Goal: Task Accomplishment & Management: Manage account settings

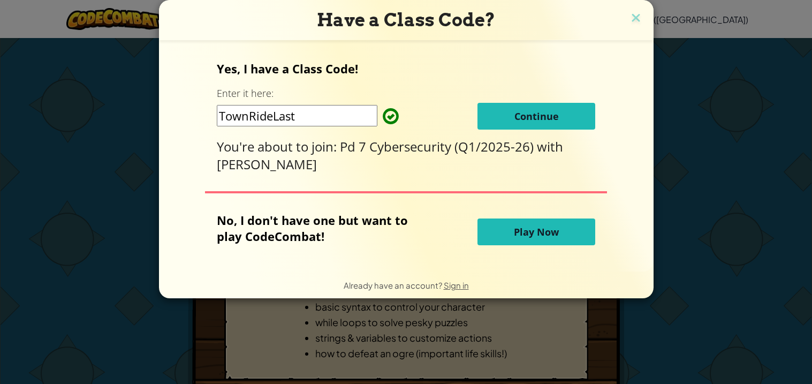
click at [542, 123] on button "Continue" at bounding box center [536, 116] width 118 height 27
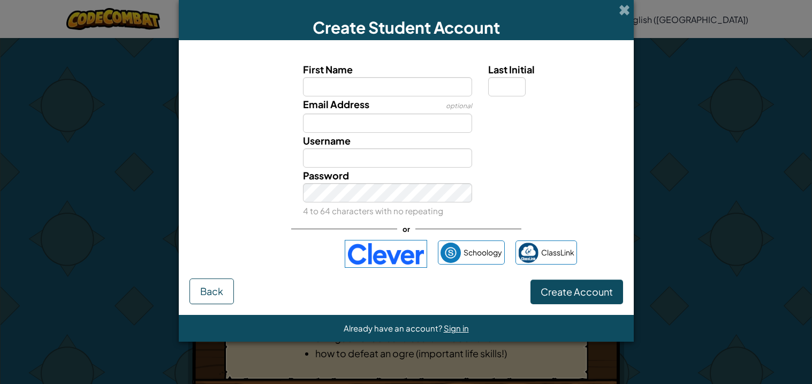
click at [542, 123] on div "Email Address optional" at bounding box center [406, 114] width 444 height 36
click at [393, 88] on input "First Name" at bounding box center [387, 86] width 169 height 19
type input "Mabelline"
click at [505, 89] on input "Last Initial" at bounding box center [506, 86] width 37 height 19
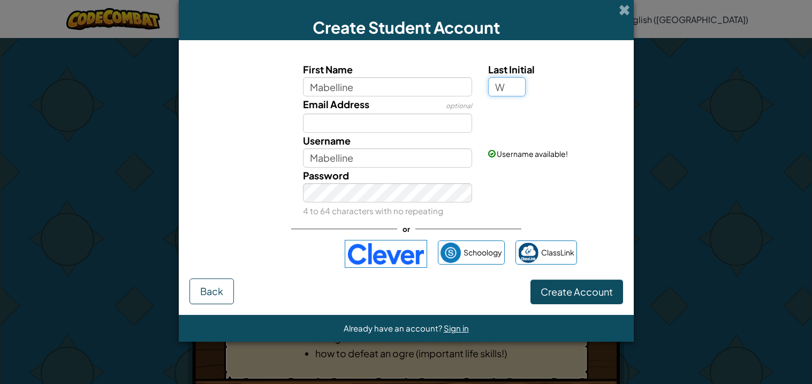
type input "W"
click at [331, 125] on input "Email Address" at bounding box center [387, 122] width 169 height 19
type input "MabellineW"
type input "m"
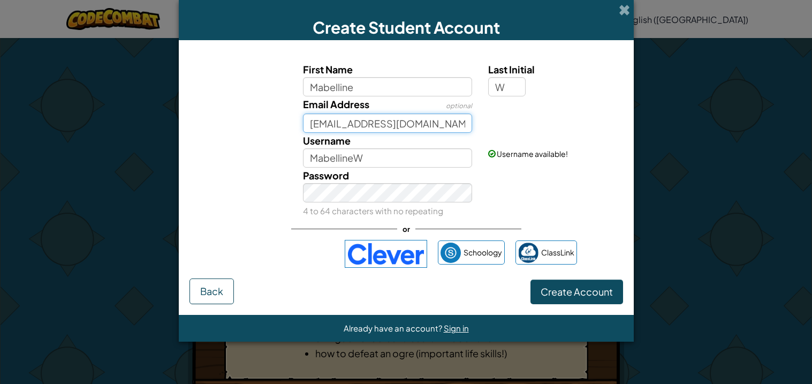
type input "whamab7649@ccsdschools.com"
click at [530, 279] on button "Create Account" at bounding box center [576, 291] width 93 height 25
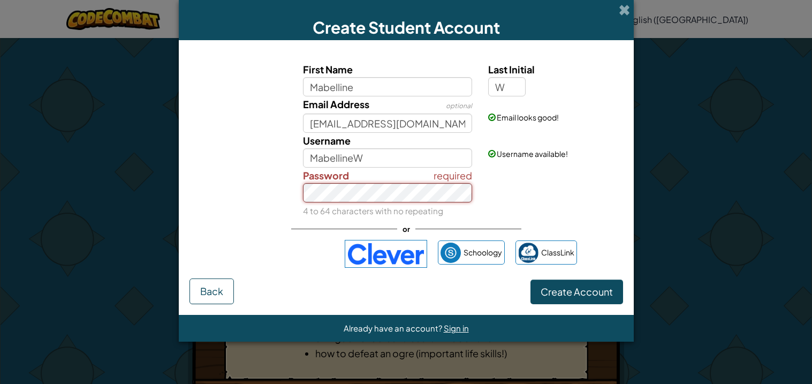
click at [530, 279] on button "Create Account" at bounding box center [576, 291] width 93 height 25
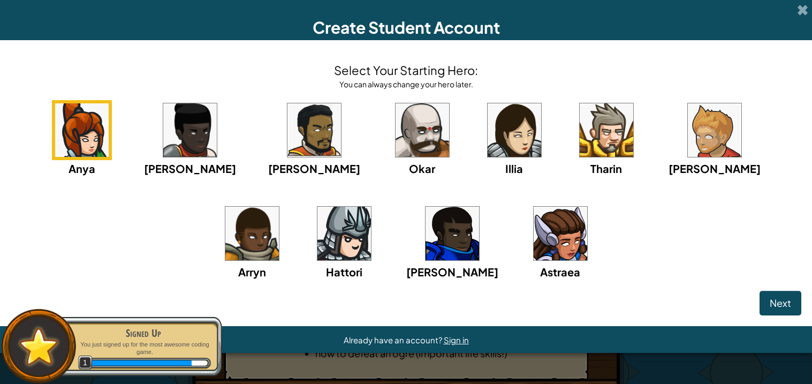
click at [534, 246] on img at bounding box center [561, 234] width 54 height 54
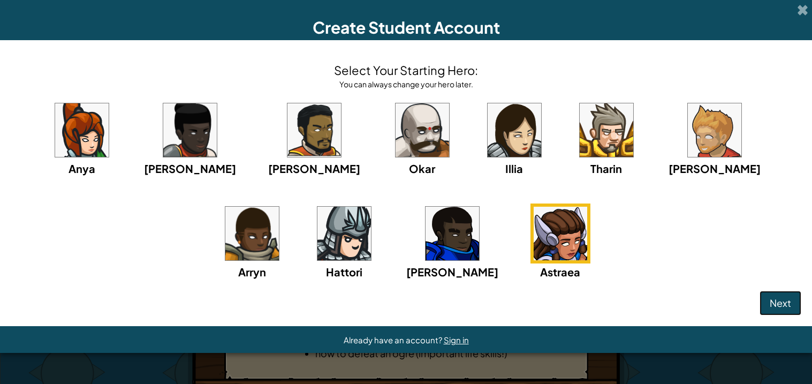
click at [781, 294] on button "Next" at bounding box center [780, 303] width 42 height 25
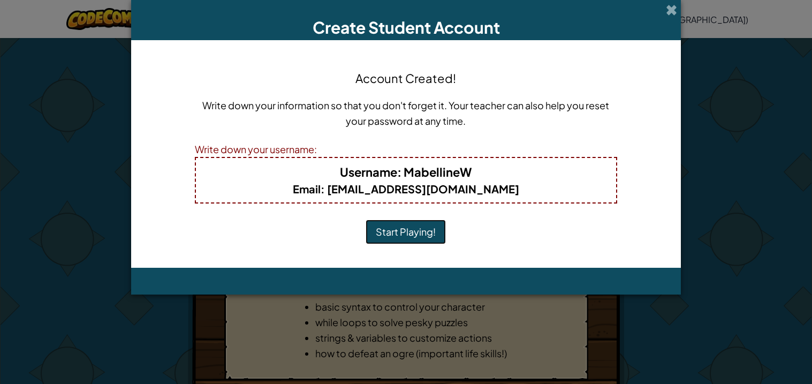
click at [398, 235] on button "Start Playing!" at bounding box center [406, 231] width 80 height 25
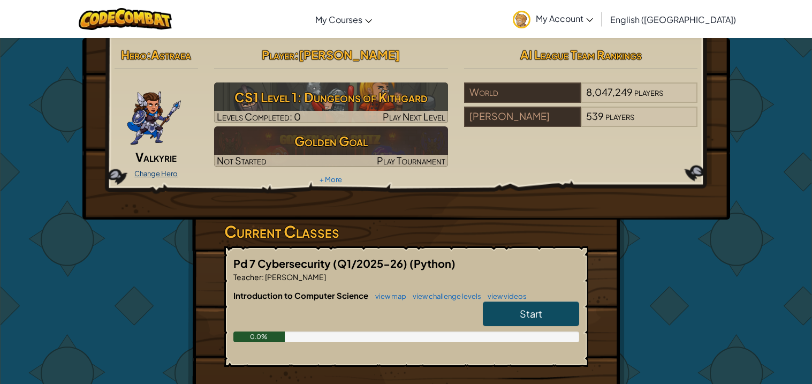
click at [141, 171] on link "Change Hero" at bounding box center [155, 173] width 43 height 9
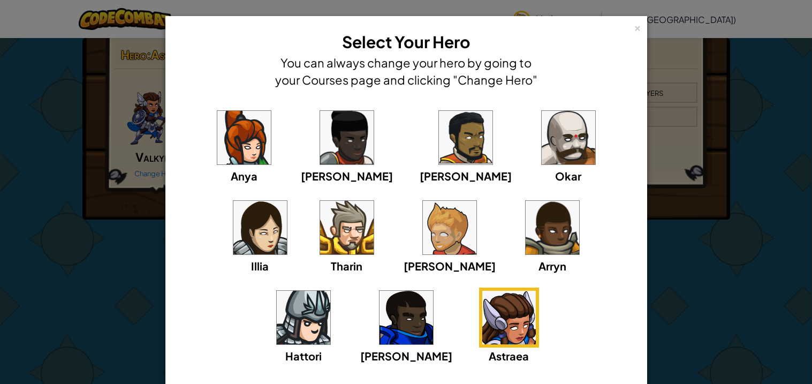
click at [235, 153] on img at bounding box center [244, 138] width 54 height 54
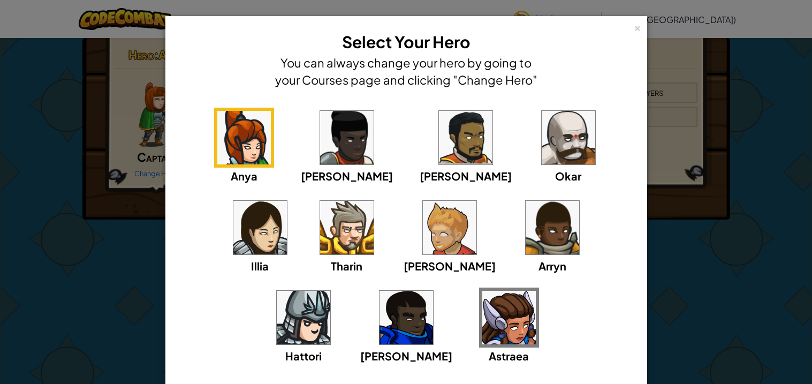
click at [330, 291] on img at bounding box center [304, 318] width 54 height 54
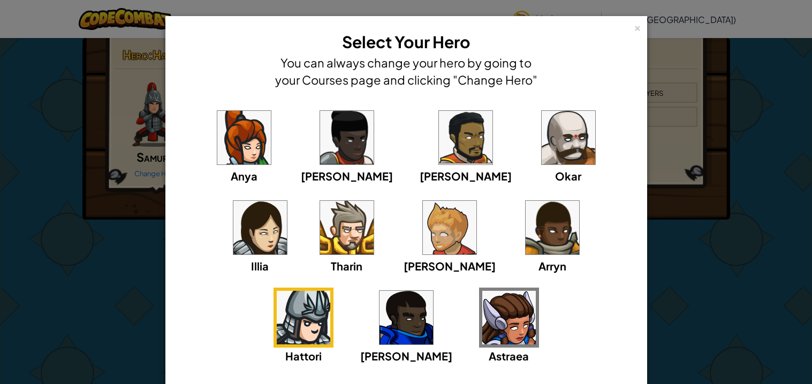
click at [320, 254] on img at bounding box center [347, 228] width 54 height 54
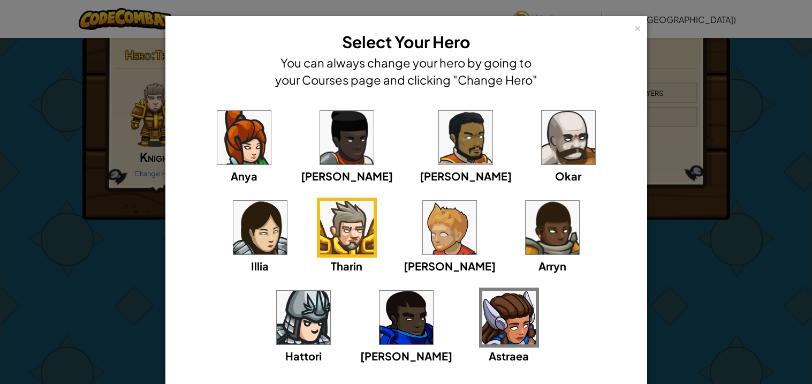
click at [423, 233] on img at bounding box center [450, 228] width 54 height 54
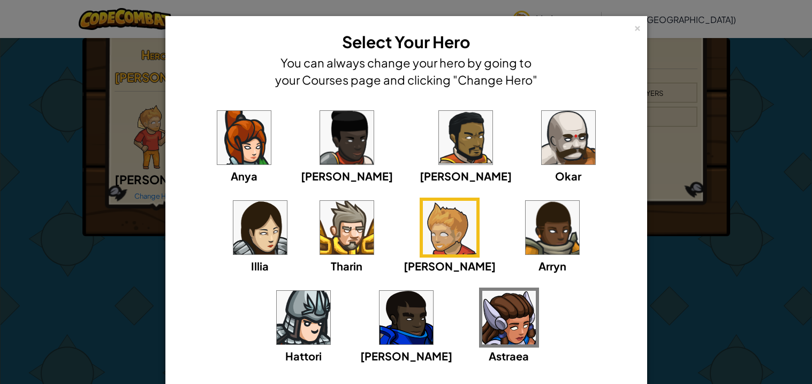
click at [330, 291] on img at bounding box center [304, 318] width 54 height 54
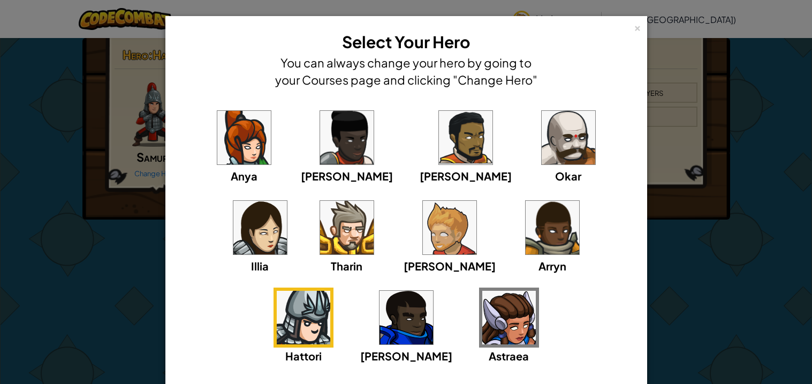
click at [433, 291] on img at bounding box center [406, 318] width 54 height 54
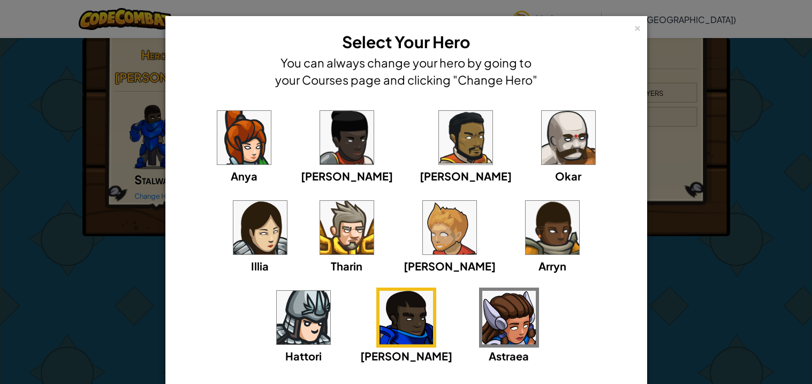
click at [320, 153] on img at bounding box center [347, 138] width 54 height 54
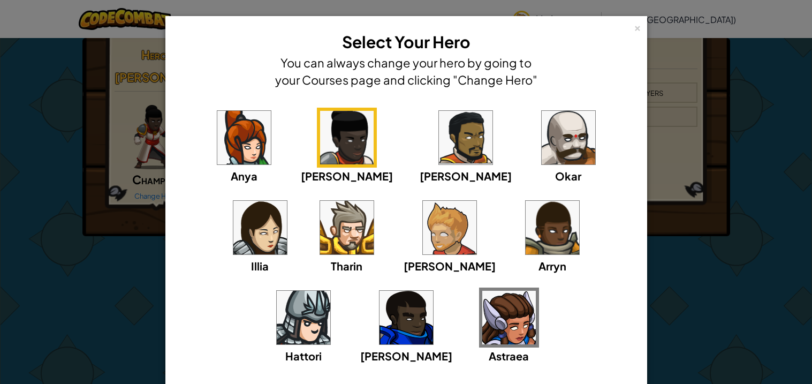
click at [227, 143] on img at bounding box center [244, 138] width 54 height 54
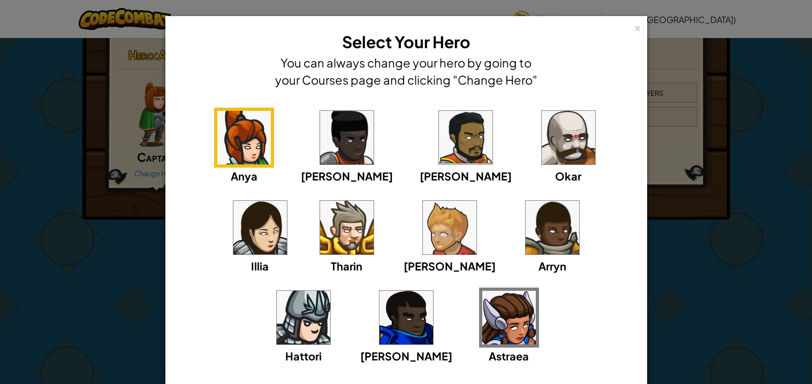
click at [340, 148] on img at bounding box center [347, 138] width 54 height 54
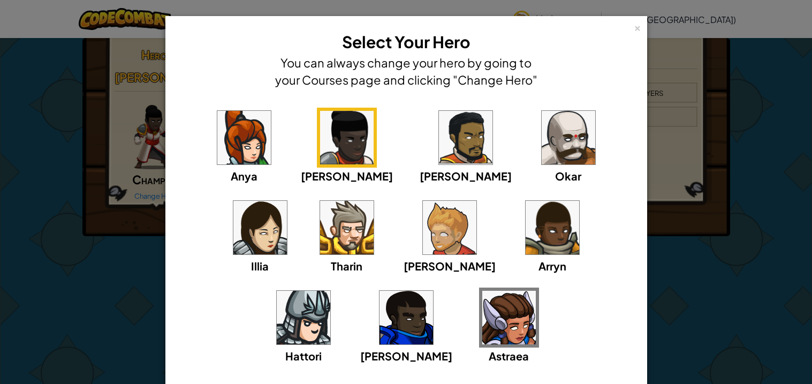
click at [445, 133] on div "Anya [PERSON_NAME] [PERSON_NAME] [PERSON_NAME] Arryn [PERSON_NAME]" at bounding box center [406, 243] width 448 height 270
click at [542, 132] on img at bounding box center [569, 138] width 54 height 54
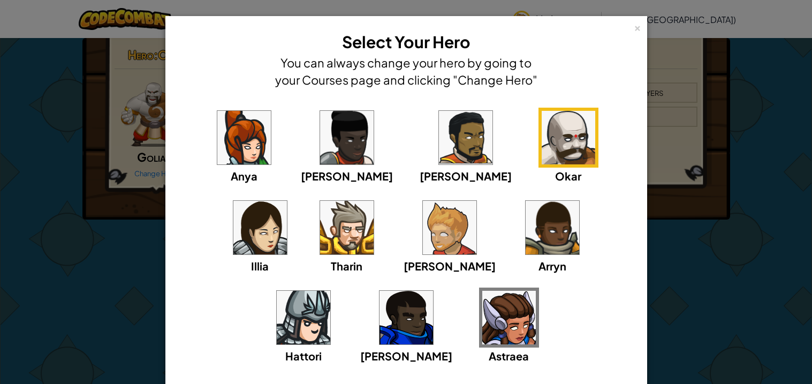
click at [287, 201] on img at bounding box center [260, 228] width 54 height 54
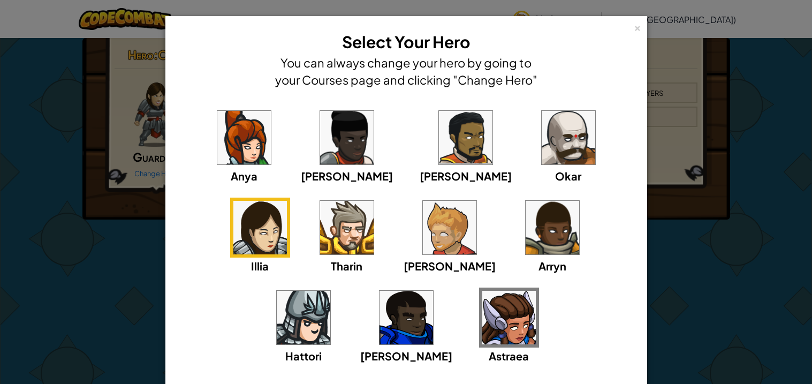
click at [239, 155] on img at bounding box center [244, 138] width 54 height 54
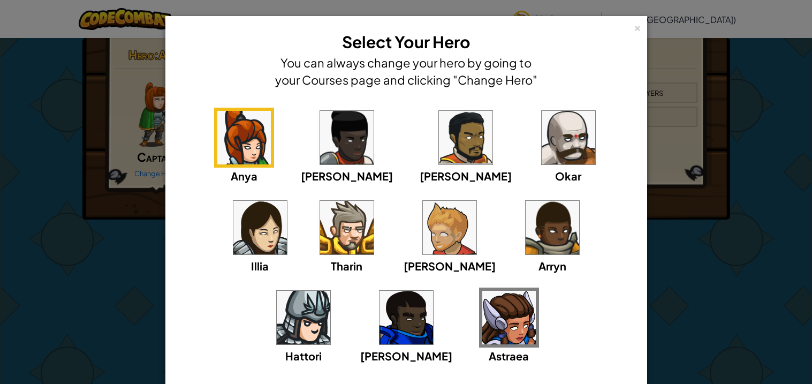
click at [423, 244] on img at bounding box center [450, 228] width 54 height 54
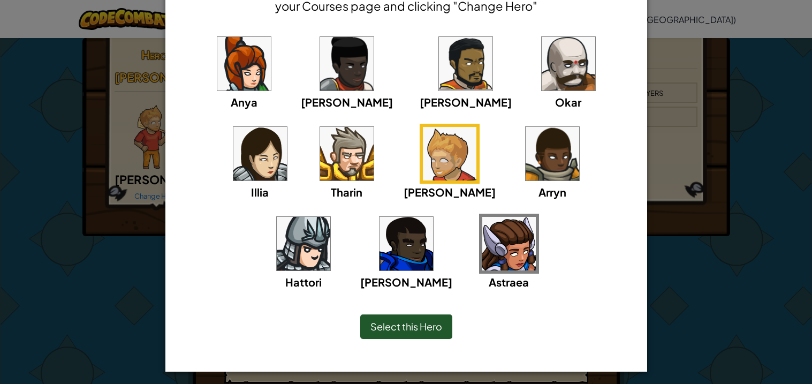
scroll to position [77, 0]
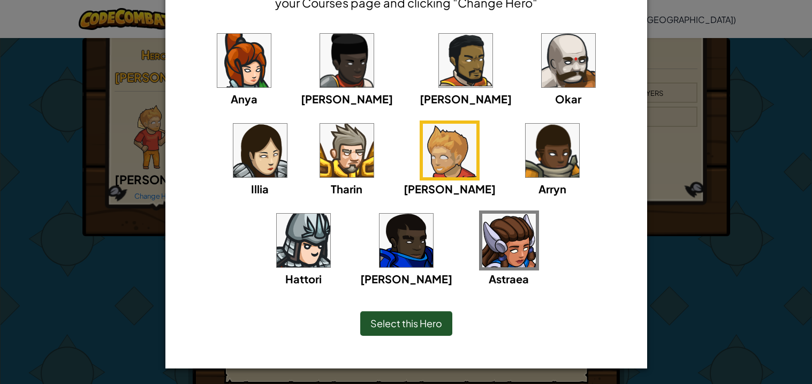
click at [416, 327] on span "Select this Hero" at bounding box center [406, 323] width 72 height 12
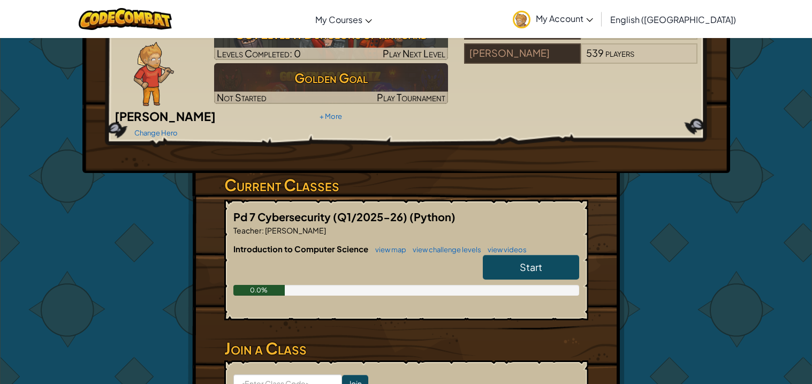
scroll to position [52, 0]
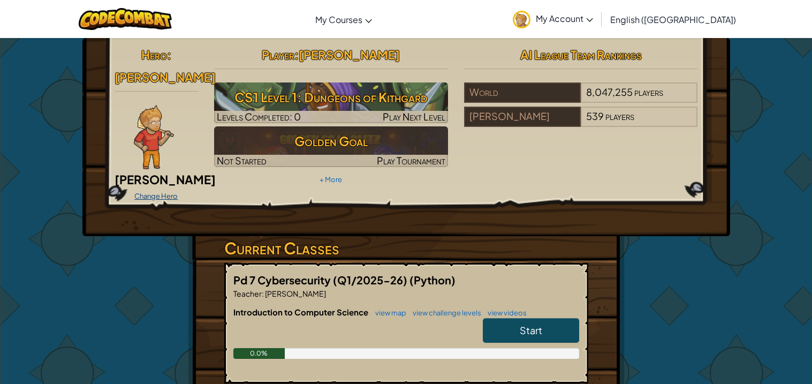
click at [150, 192] on link "Change Hero" at bounding box center [155, 196] width 43 height 9
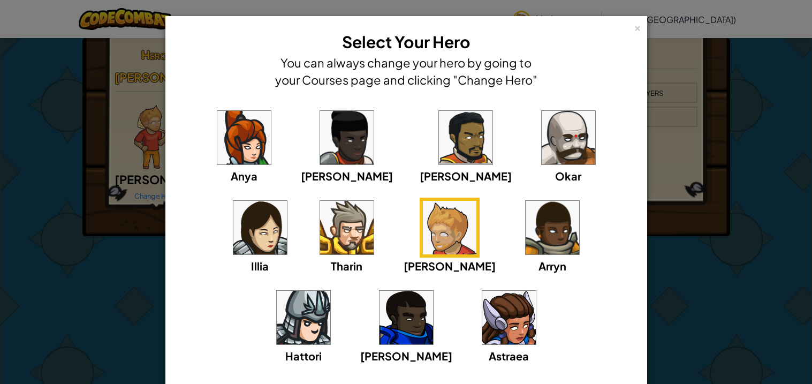
click at [482, 325] on img at bounding box center [509, 318] width 54 height 54
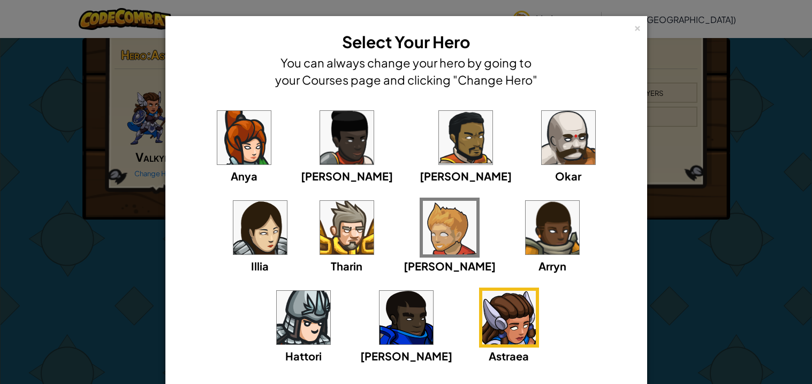
click at [144, 296] on div "× Select Your Hero You can always change your hero by going to your Courses pag…" at bounding box center [406, 192] width 812 height 384
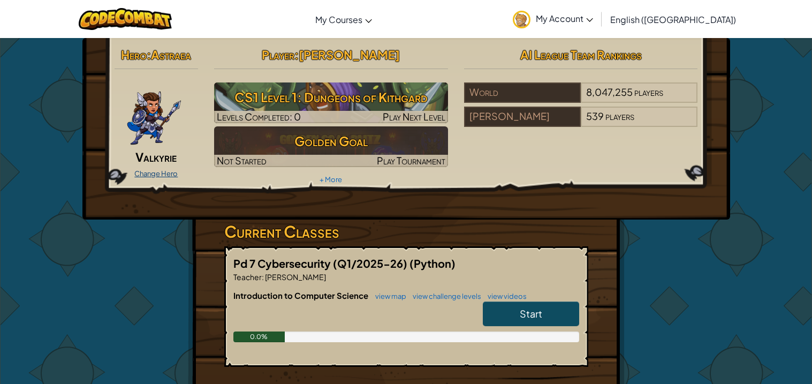
click at [155, 173] on link "Change Hero" at bounding box center [155, 173] width 43 height 9
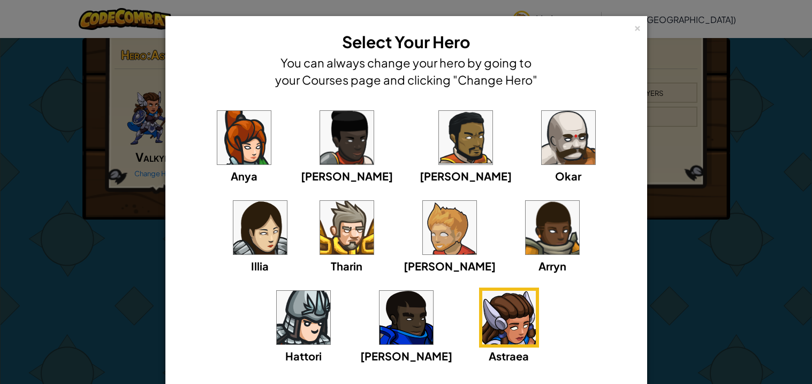
click at [320, 222] on img at bounding box center [347, 228] width 54 height 54
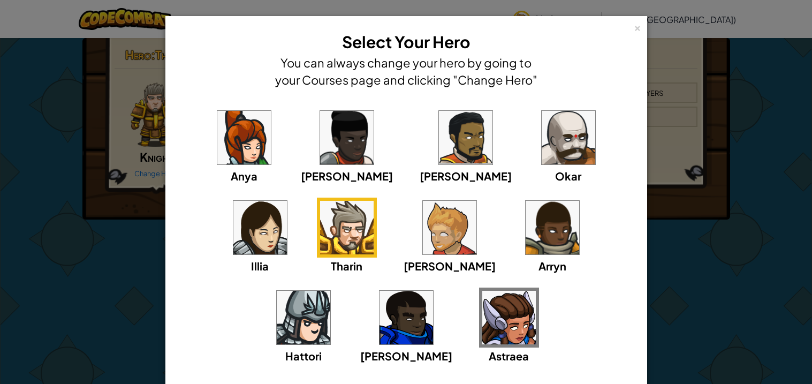
click at [526, 232] on img at bounding box center [553, 228] width 54 height 54
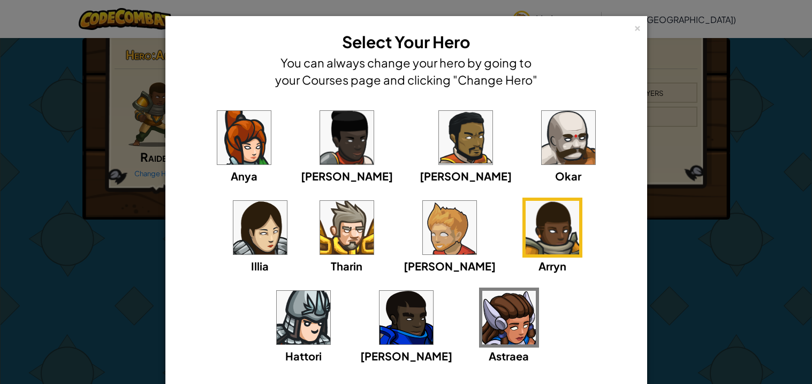
click at [330, 291] on img at bounding box center [304, 318] width 54 height 54
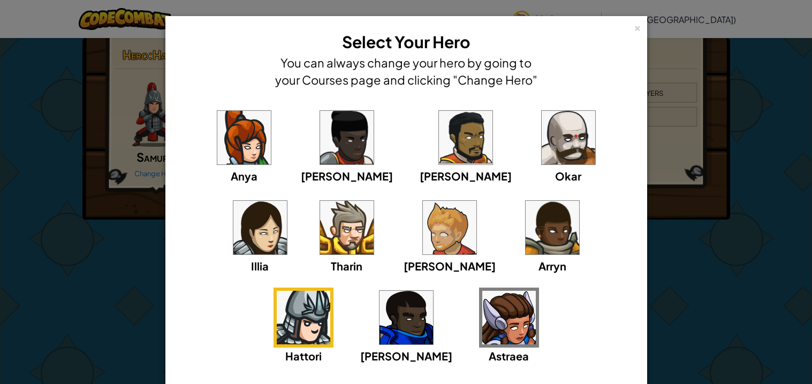
click at [287, 201] on img at bounding box center [260, 228] width 54 height 54
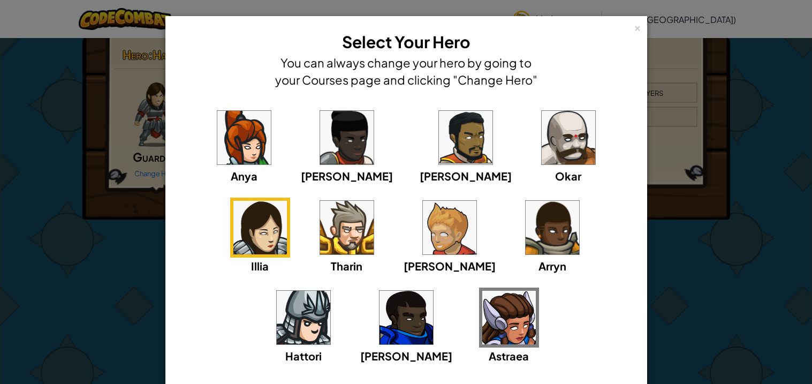
click at [542, 130] on img at bounding box center [569, 138] width 54 height 54
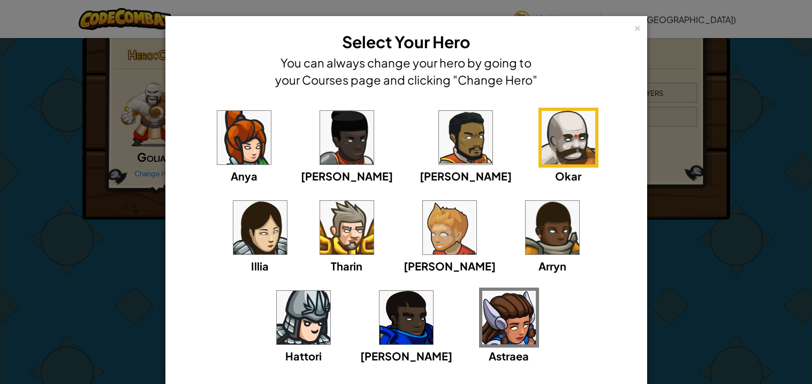
click at [439, 146] on img at bounding box center [466, 138] width 54 height 54
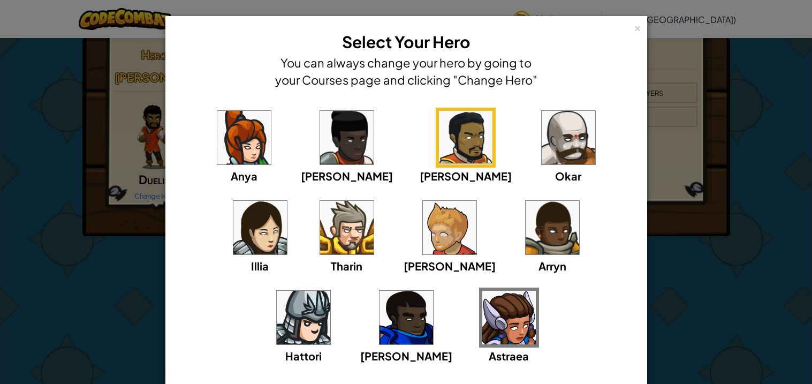
click at [324, 150] on img at bounding box center [347, 138] width 54 height 54
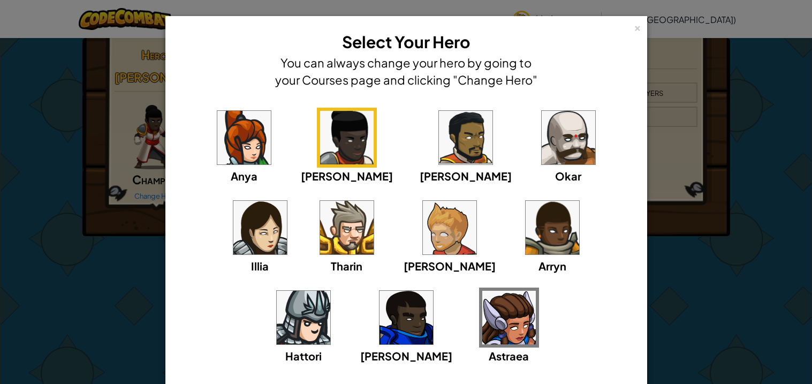
click at [330, 291] on img at bounding box center [304, 318] width 54 height 54
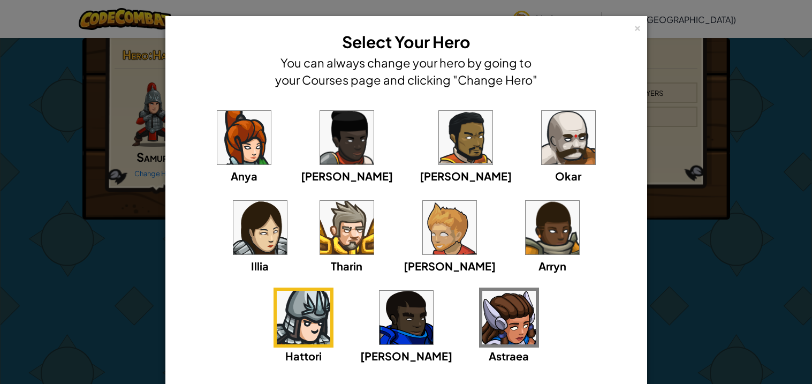
click at [433, 291] on img at bounding box center [406, 318] width 54 height 54
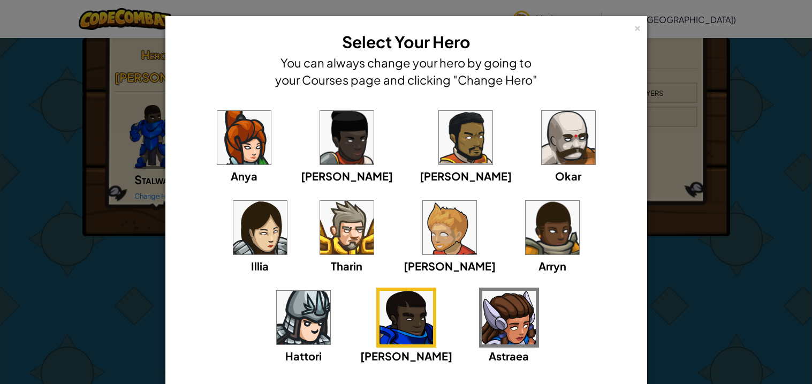
scroll to position [77, 0]
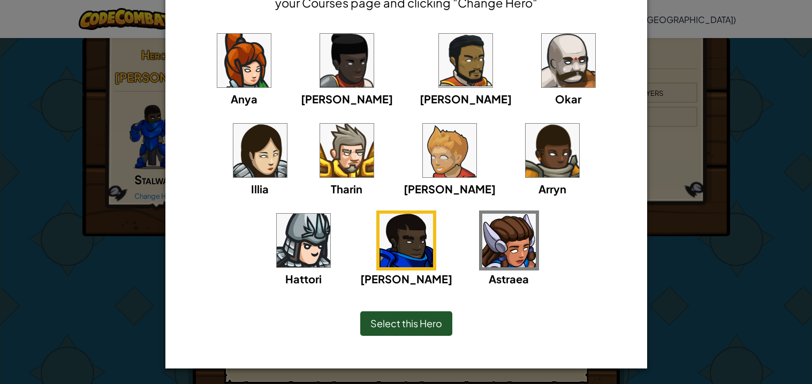
click at [416, 331] on div "Select this Hero" at bounding box center [406, 323] width 92 height 25
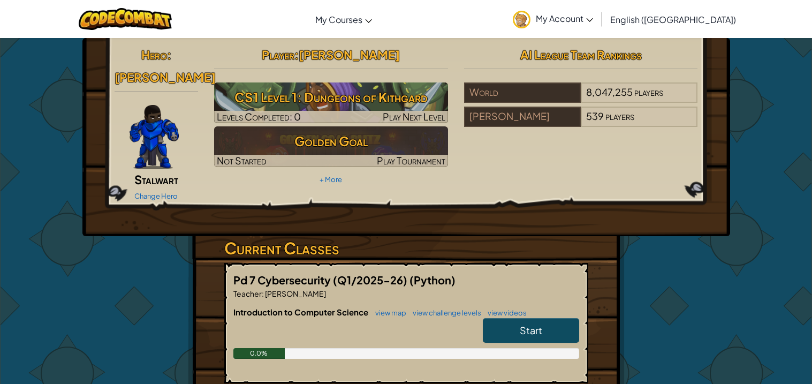
click at [163, 130] on img at bounding box center [154, 137] width 49 height 64
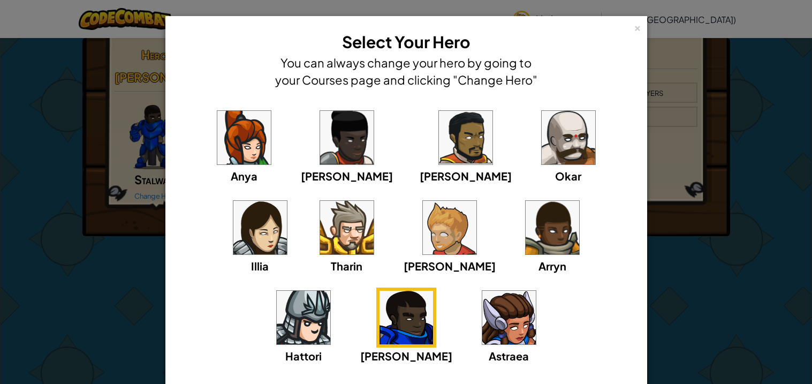
click at [230, 157] on img at bounding box center [244, 138] width 54 height 54
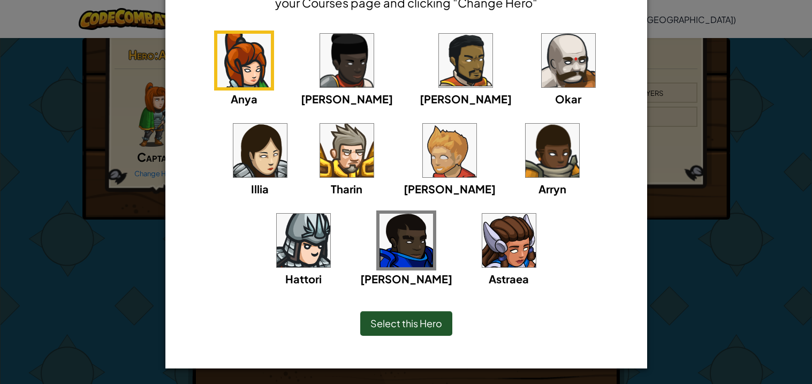
click at [382, 332] on div "Select this Hero" at bounding box center [406, 323] width 92 height 25
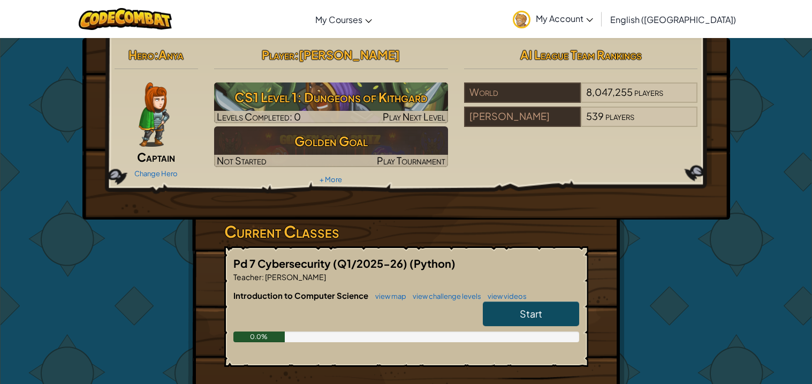
click at [159, 120] on img at bounding box center [154, 114] width 31 height 64
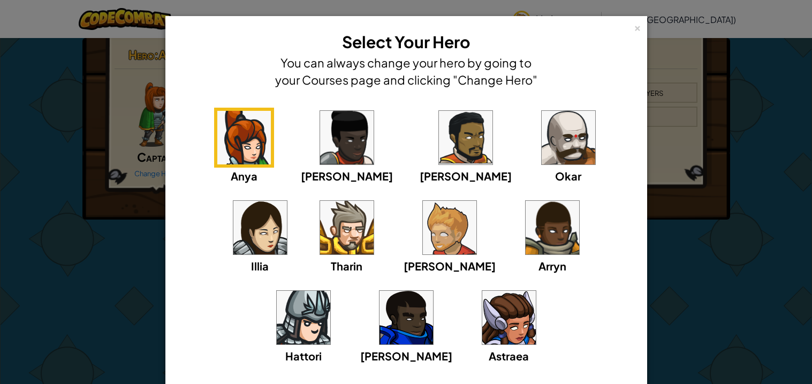
click at [482, 291] on img at bounding box center [509, 318] width 54 height 54
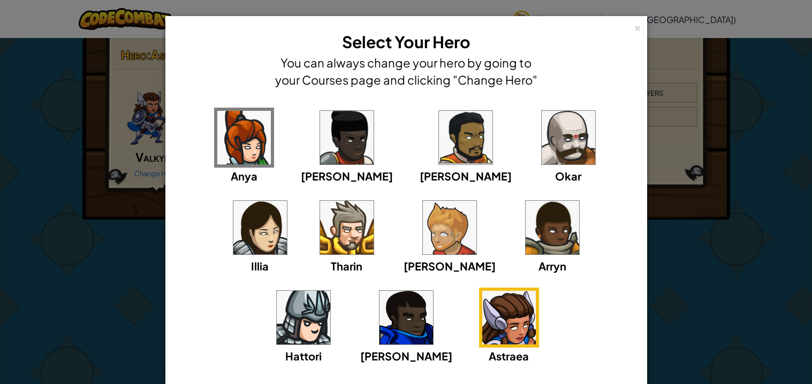
click at [482, 324] on div "Anya [PERSON_NAME] [PERSON_NAME] [PERSON_NAME] Arryn [PERSON_NAME]" at bounding box center [406, 243] width 448 height 270
click at [322, 349] on span "Hattori" at bounding box center [303, 355] width 36 height 13
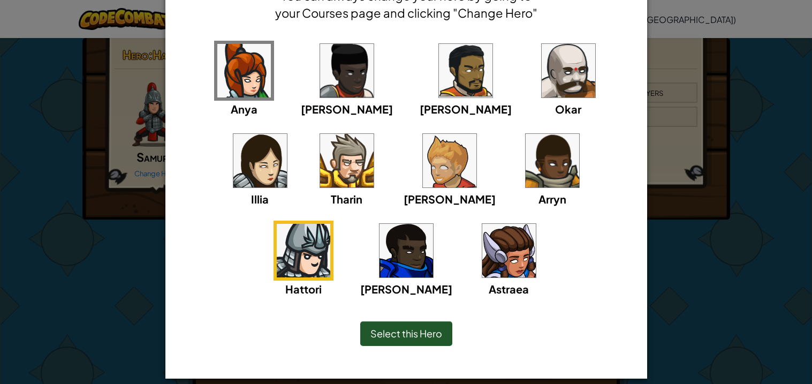
scroll to position [69, 0]
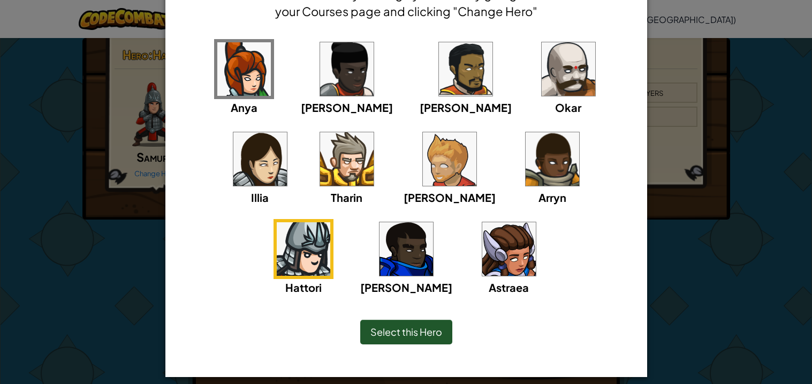
click at [482, 246] on img at bounding box center [509, 249] width 54 height 54
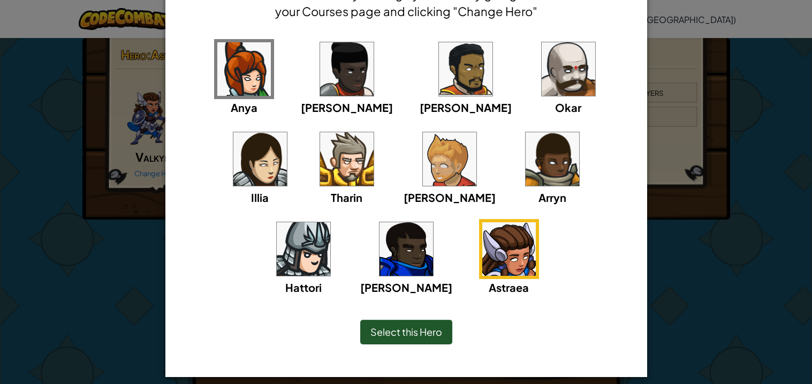
click at [412, 337] on span "Select this Hero" at bounding box center [406, 331] width 72 height 12
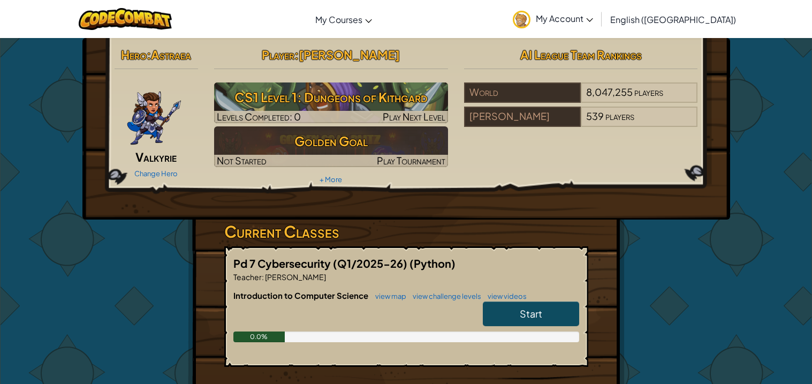
click at [152, 124] on img at bounding box center [154, 114] width 56 height 64
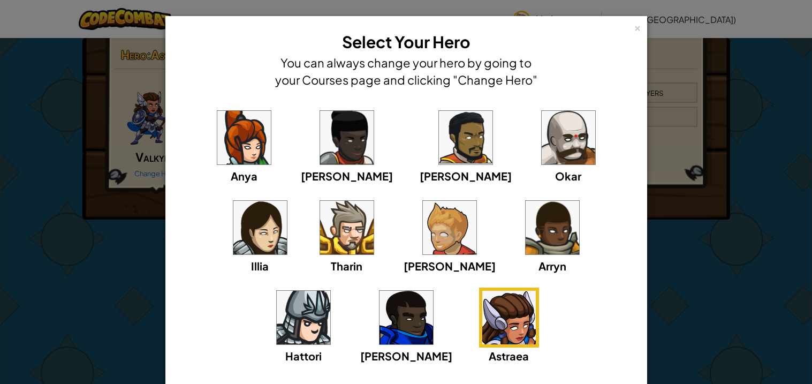
click at [332, 147] on img at bounding box center [347, 138] width 54 height 54
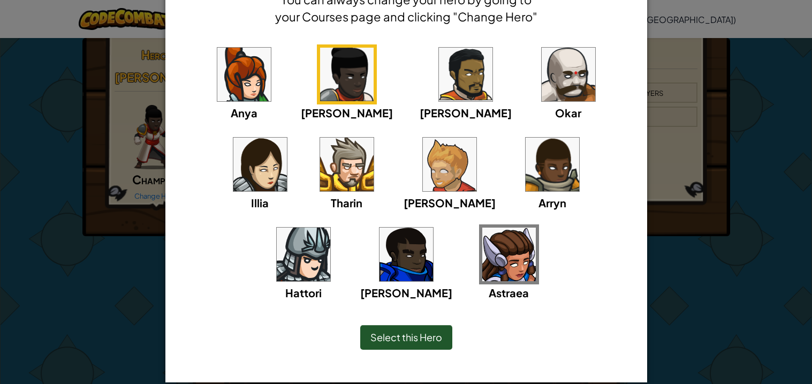
scroll to position [77, 0]
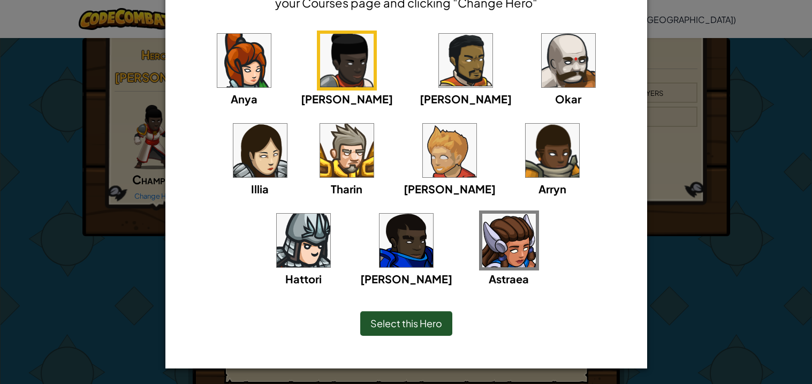
click at [402, 315] on div "Select this Hero" at bounding box center [406, 323] width 92 height 25
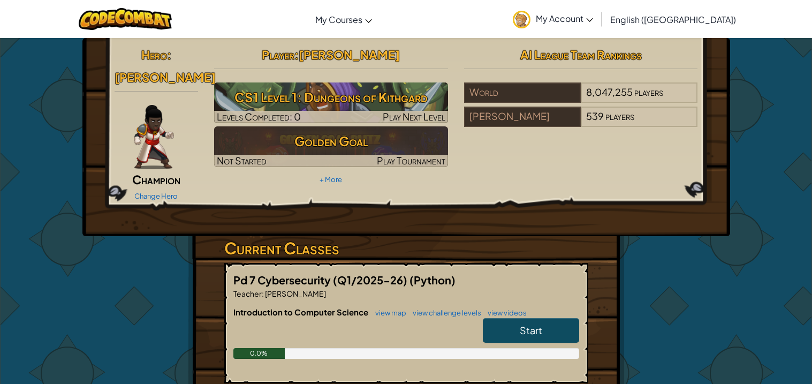
click at [168, 115] on img at bounding box center [154, 137] width 40 height 64
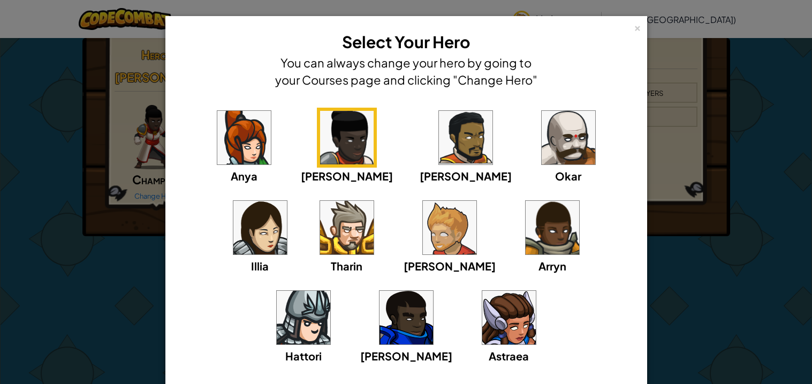
click at [423, 229] on img at bounding box center [450, 228] width 54 height 54
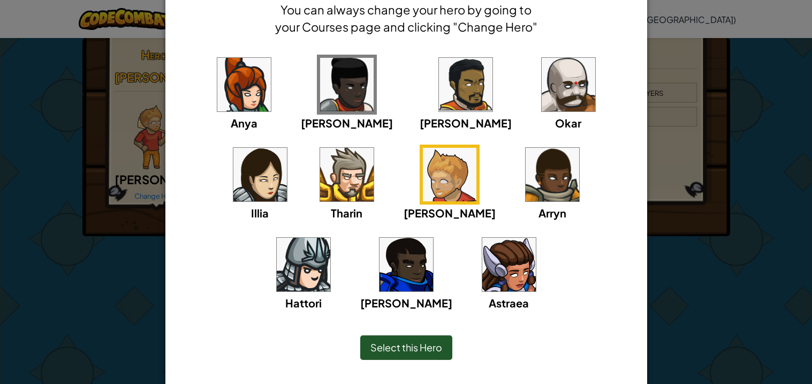
scroll to position [54, 0]
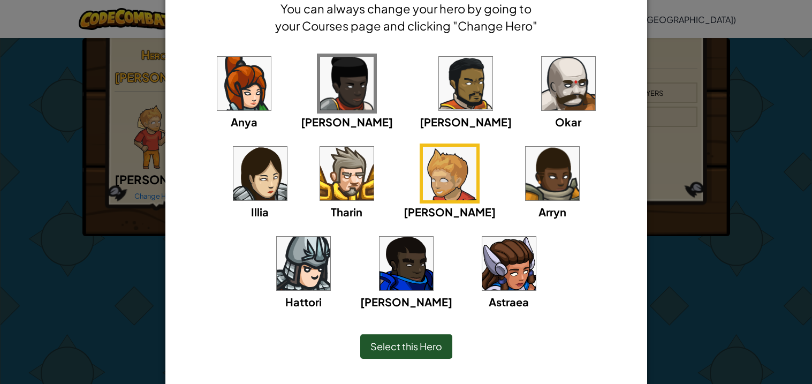
click at [437, 343] on span "Select this Hero" at bounding box center [406, 346] width 72 height 12
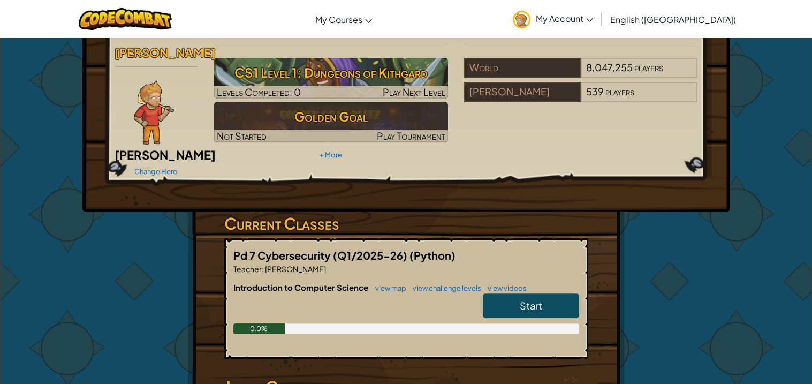
scroll to position [0, 0]
